Goal: Information Seeking & Learning: Learn about a topic

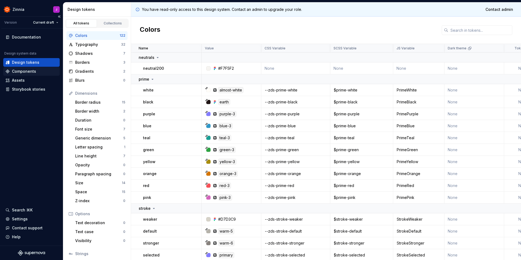
click at [22, 69] on div "Components" at bounding box center [24, 71] width 24 height 5
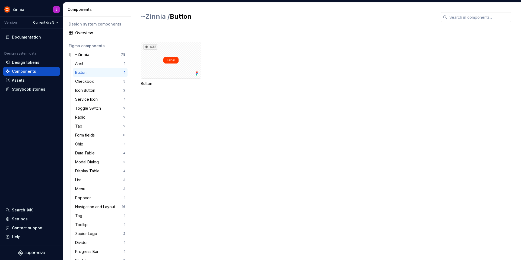
click at [99, 69] on div "Button 1" at bounding box center [100, 72] width 55 height 9
click at [149, 68] on div "432" at bounding box center [171, 60] width 60 height 37
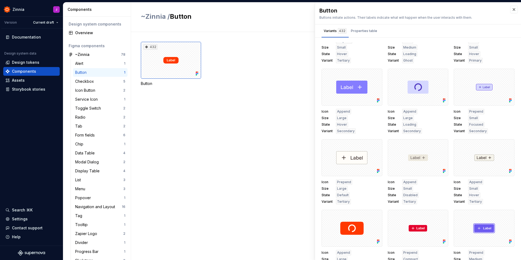
scroll to position [4078, 0]
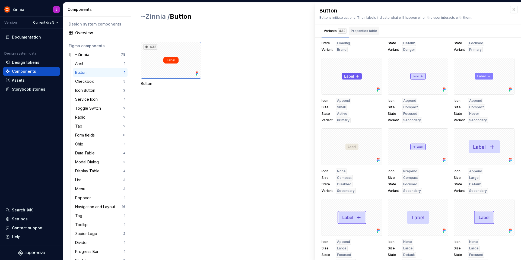
click at [359, 29] on div "Properties table" at bounding box center [364, 30] width 26 height 5
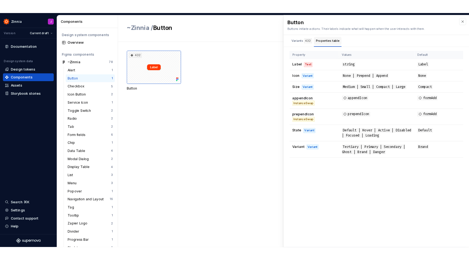
scroll to position [0, 0]
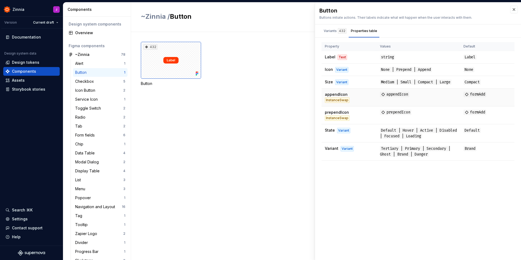
click at [350, 97] on div "InstanceSwap" at bounding box center [337, 99] width 25 height 5
click at [339, 115] on div "InstanceSwap" at bounding box center [337, 117] width 25 height 5
click at [46, 22] on html "Zinnia J Version Current draft Documentation Design system data Design tokens C…" at bounding box center [260, 130] width 521 height 260
click at [50, 42] on div "v 8 - Zinnia 8" at bounding box center [59, 41] width 35 height 5
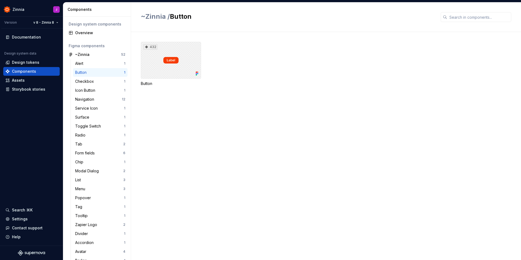
click at [166, 64] on div "432" at bounding box center [171, 60] width 60 height 37
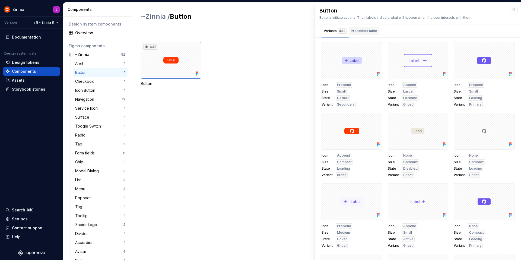
click at [362, 31] on div "Properties table" at bounding box center [364, 30] width 26 height 5
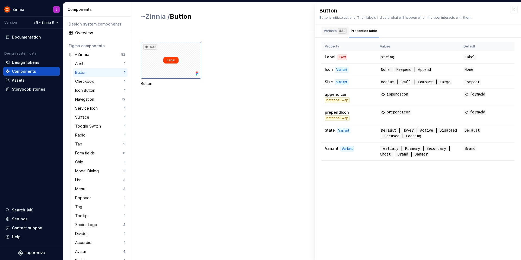
click at [330, 31] on div "Variants 432" at bounding box center [335, 30] width 23 height 5
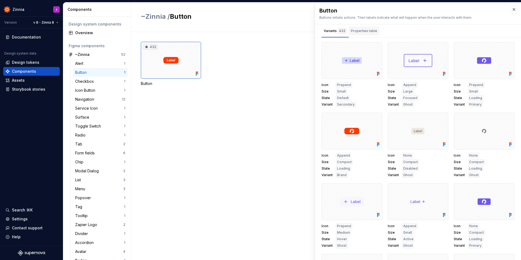
click at [358, 30] on div "Properties table" at bounding box center [364, 30] width 26 height 5
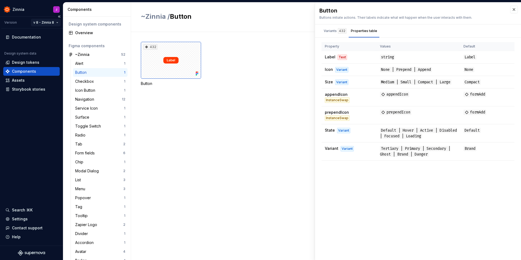
click at [46, 23] on html "Zinnia J Version v 8 - Zinnia 8 Documentation Design system data Design tokens …" at bounding box center [260, 130] width 521 height 260
click at [49, 32] on div "Current draft" at bounding box center [58, 32] width 35 height 5
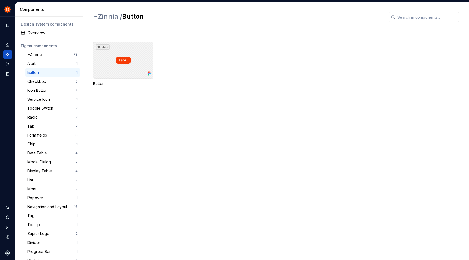
click at [130, 72] on div "432" at bounding box center [123, 60] width 60 height 37
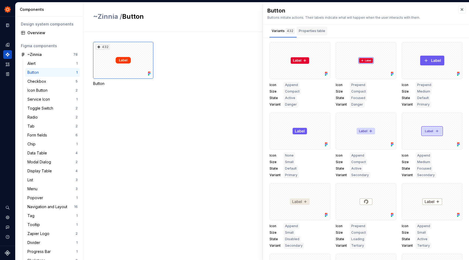
click at [311, 28] on div "Properties table" at bounding box center [312, 31] width 31 height 9
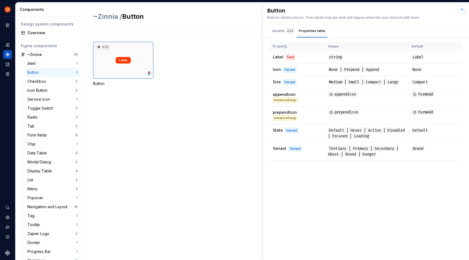
click at [461, 10] on button "button" at bounding box center [462, 10] width 8 height 8
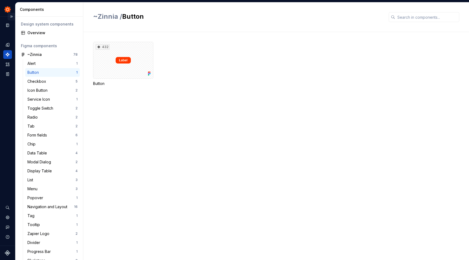
click at [11, 15] on button "Expand sidebar" at bounding box center [12, 17] width 8 height 8
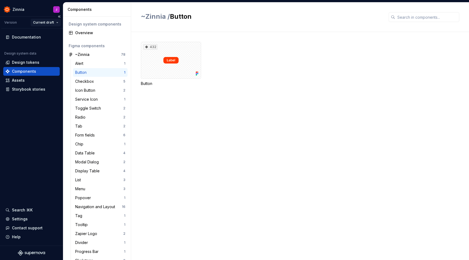
click at [52, 23] on html "Zinnia J Version Current draft Documentation Design system data Design tokens C…" at bounding box center [234, 130] width 469 height 260
click at [113, 72] on html "Zinnia J Version Current draft Documentation Design system data Design tokens C…" at bounding box center [234, 130] width 469 height 260
click at [153, 63] on div "432" at bounding box center [171, 60] width 60 height 37
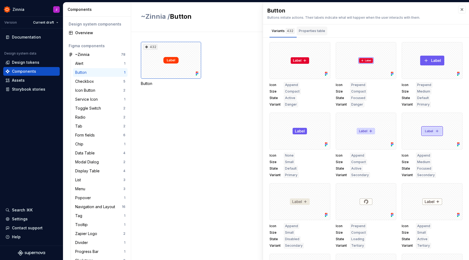
click at [308, 30] on div "Properties table" at bounding box center [312, 30] width 26 height 5
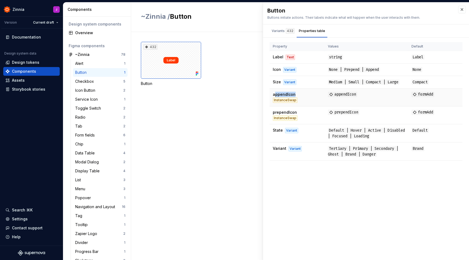
drag, startPoint x: 274, startPoint y: 94, endPoint x: 296, endPoint y: 94, distance: 21.7
click at [296, 94] on td "appendIcon InstanceSwap" at bounding box center [297, 97] width 55 height 18
drag, startPoint x: 272, startPoint y: 108, endPoint x: 299, endPoint y: 108, distance: 26.6
click at [299, 108] on td "prependIcon InstanceSwap" at bounding box center [297, 115] width 55 height 18
drag, startPoint x: 273, startPoint y: 69, endPoint x: 281, endPoint y: 69, distance: 7.6
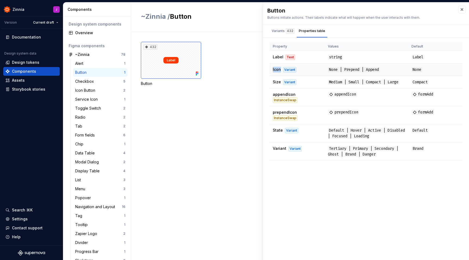
click at [281, 69] on td "Icon Variant" at bounding box center [297, 70] width 55 height 12
drag, startPoint x: 328, startPoint y: 70, endPoint x: 382, endPoint y: 70, distance: 53.2
click at [380, 70] on span "None | Prepend | Append" at bounding box center [354, 69] width 52 height 5
drag, startPoint x: 273, startPoint y: 95, endPoint x: 295, endPoint y: 95, distance: 22.5
click at [295, 95] on td "appendIcon InstanceSwap" at bounding box center [297, 97] width 55 height 18
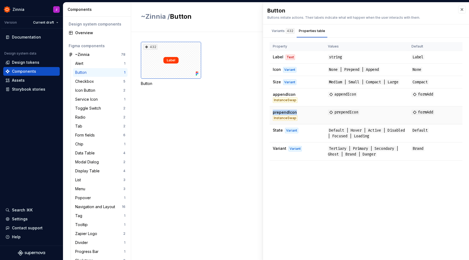
drag, startPoint x: 272, startPoint y: 108, endPoint x: 297, endPoint y: 107, distance: 24.7
click at [297, 107] on td "prependIcon InstanceSwap" at bounding box center [297, 115] width 55 height 18
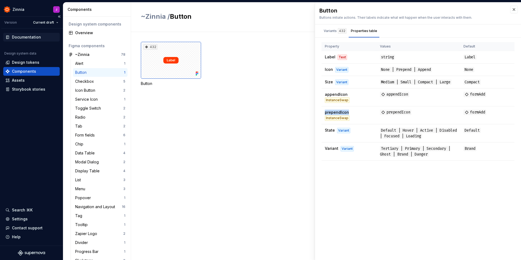
click at [28, 37] on div "Documentation" at bounding box center [26, 36] width 29 height 5
